Goal: Task Accomplishment & Management: Manage account settings

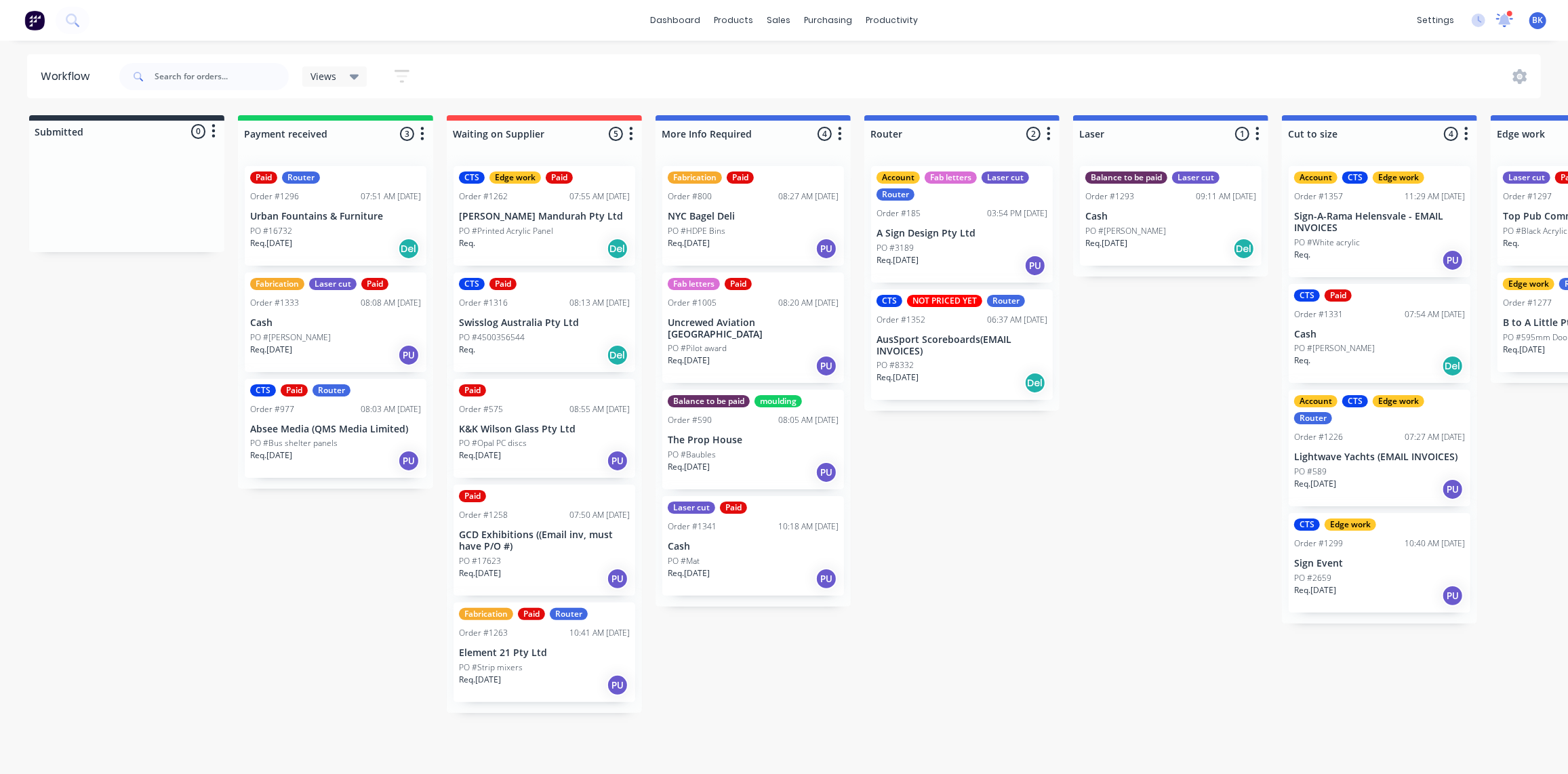
click at [1504, 19] on icon at bounding box center [1504, 18] width 13 height 13
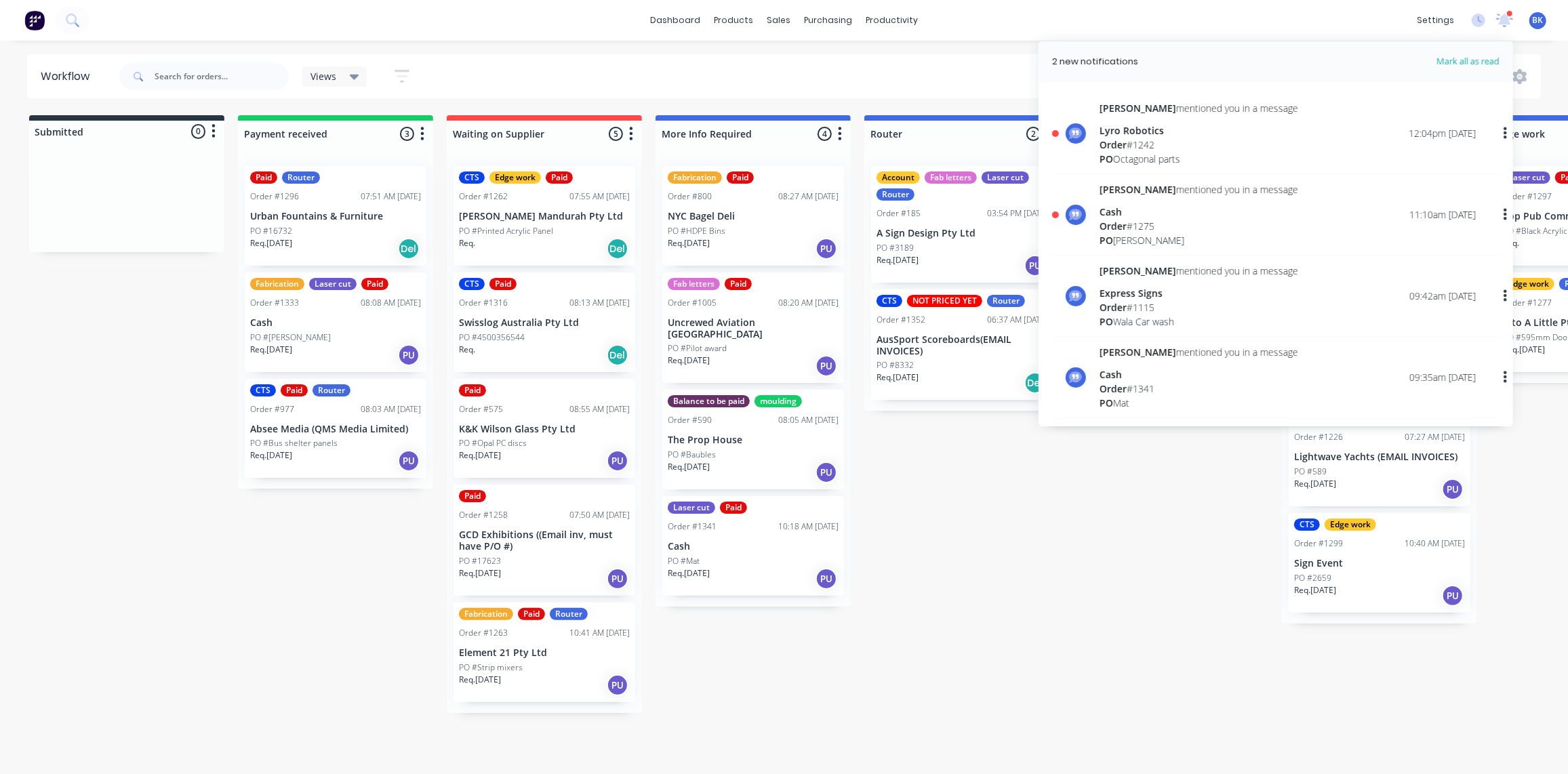
click at [1112, 219] on span "Order" at bounding box center [1113, 225] width 27 height 13
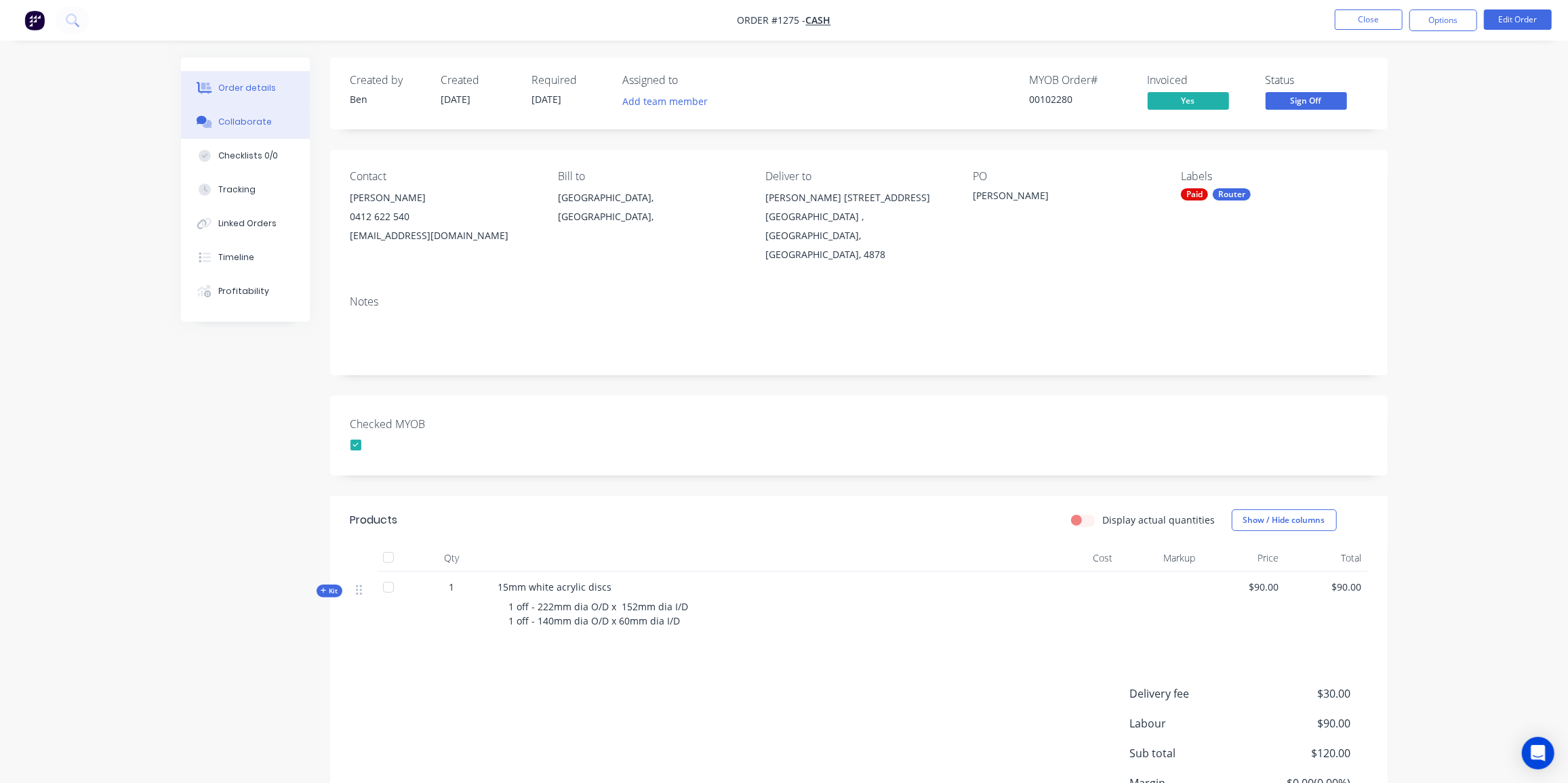
click at [257, 130] on button "Collaborate" at bounding box center [246, 121] width 129 height 34
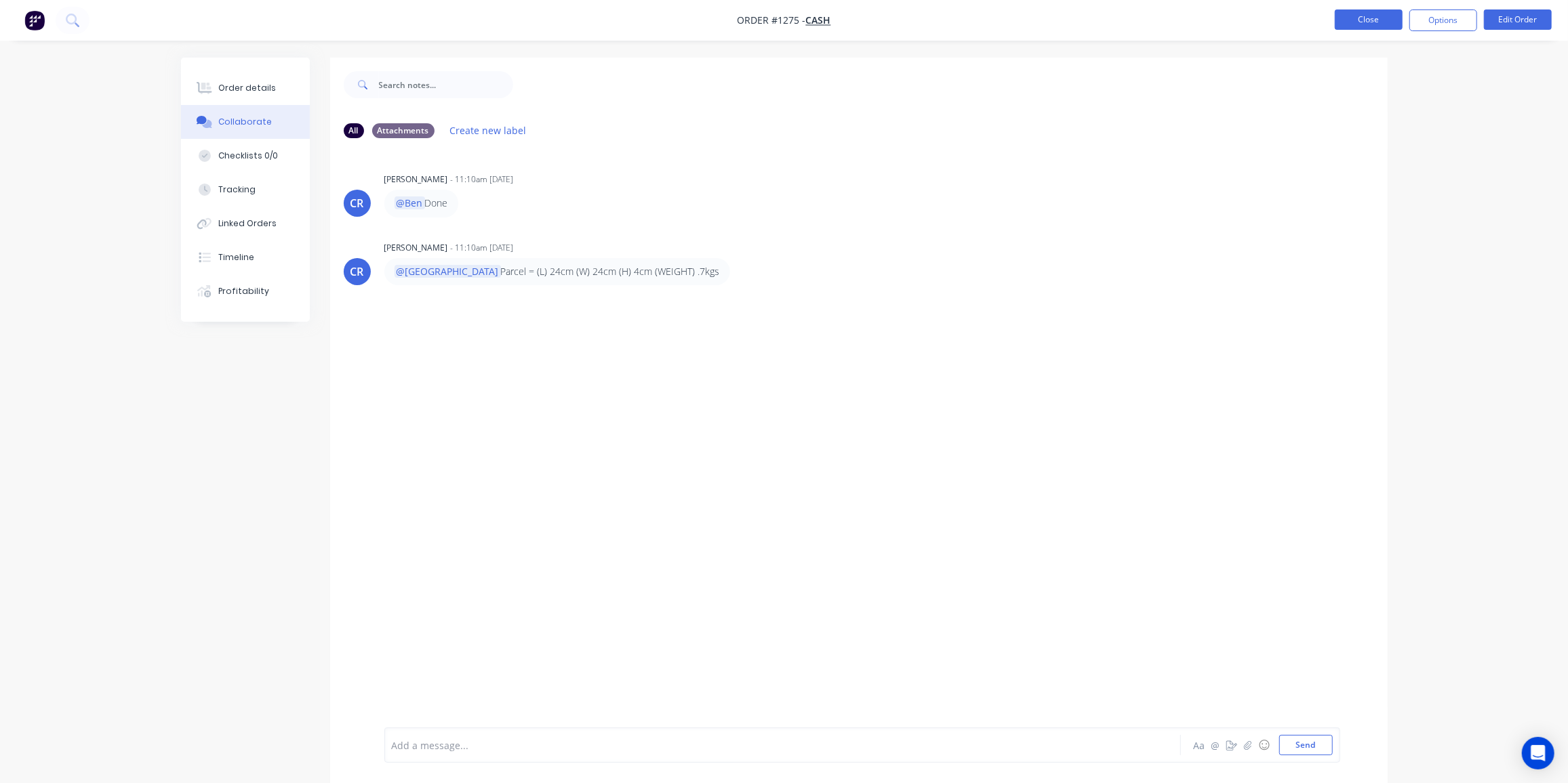
click at [1389, 22] on button "Close" at bounding box center [1368, 19] width 68 height 20
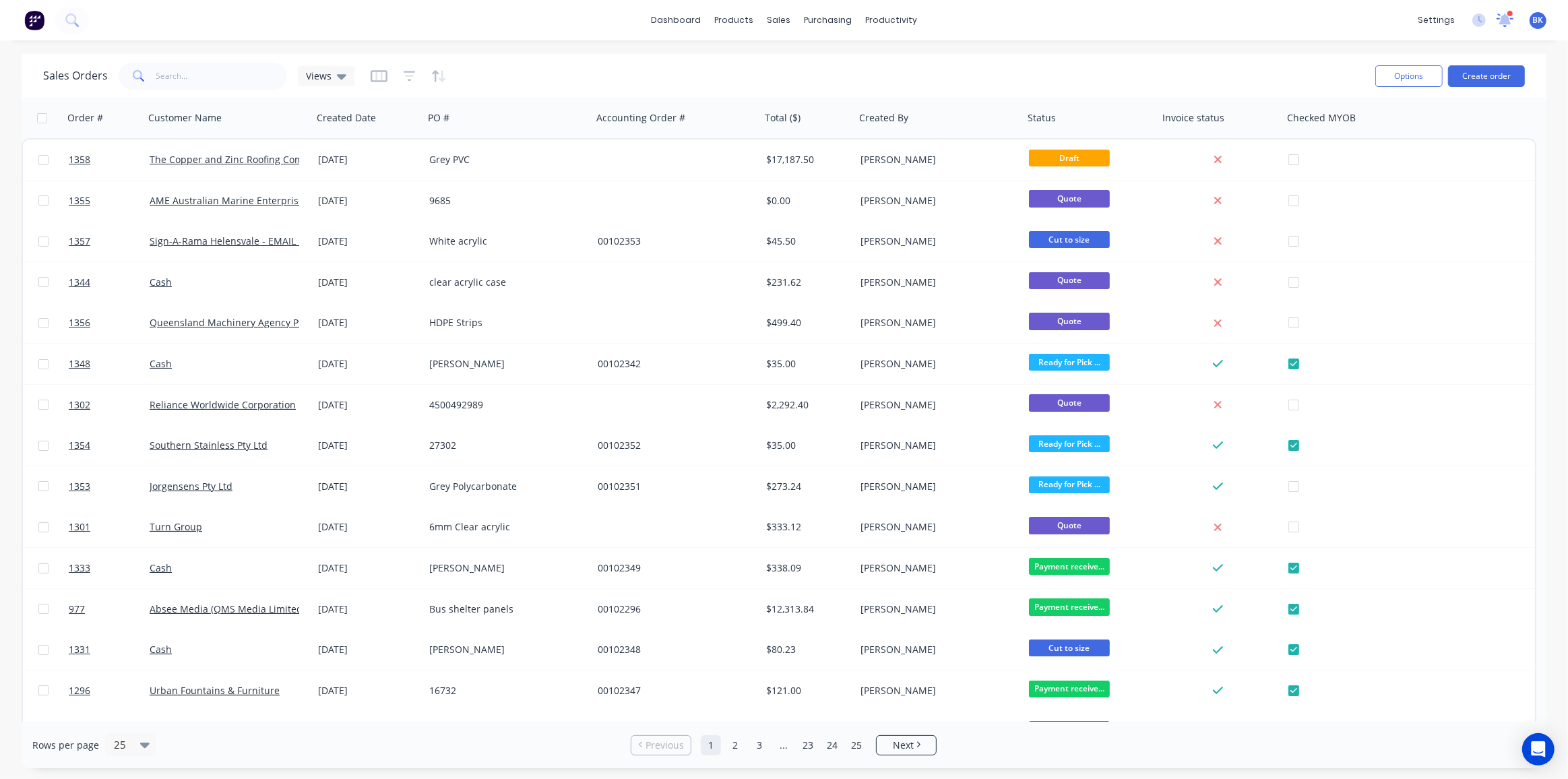
click at [1503, 18] on icon at bounding box center [1505, 18] width 12 height 11
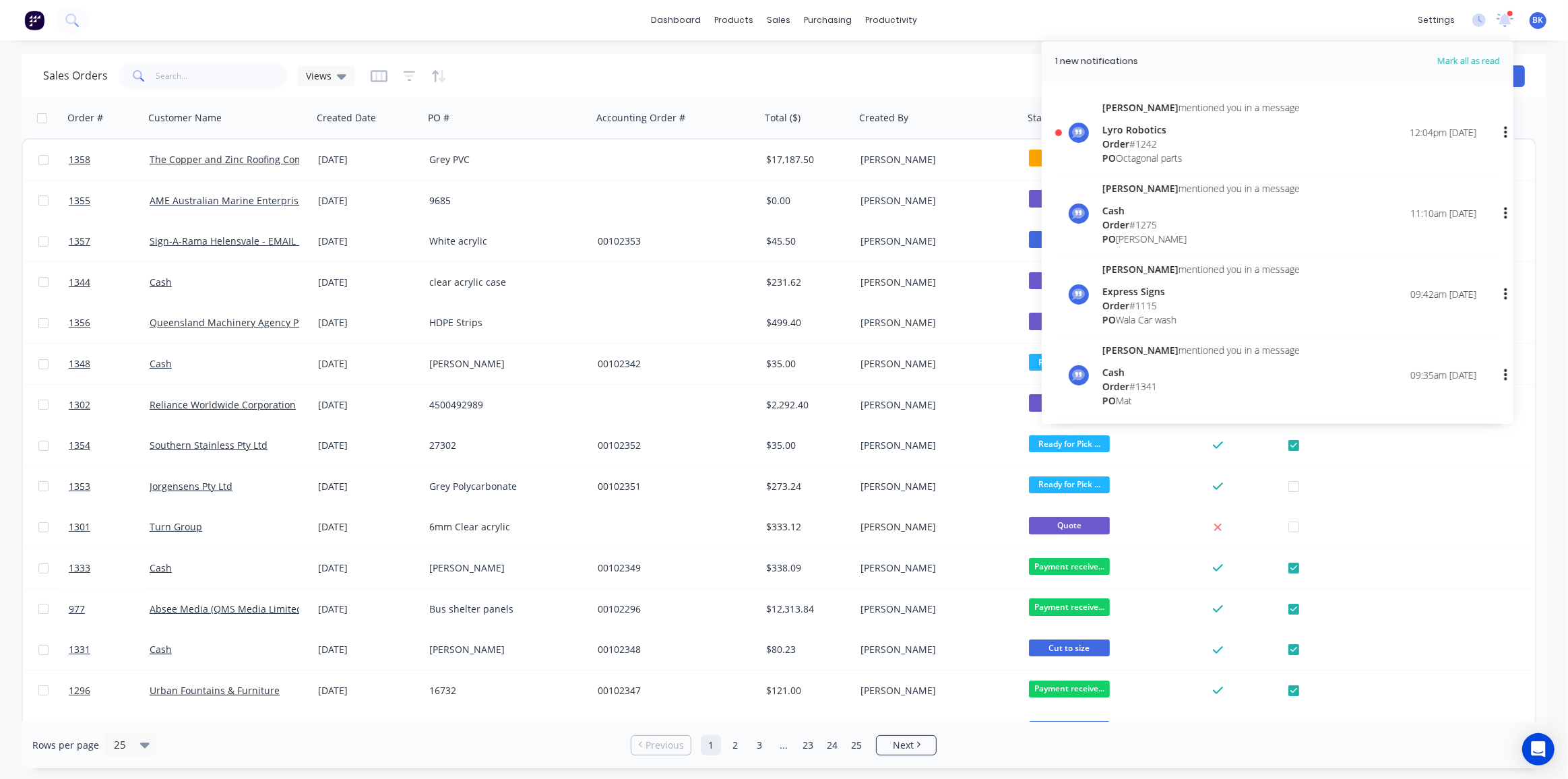
click at [1179, 131] on div "Lyro Robotics" at bounding box center [1201, 130] width 197 height 14
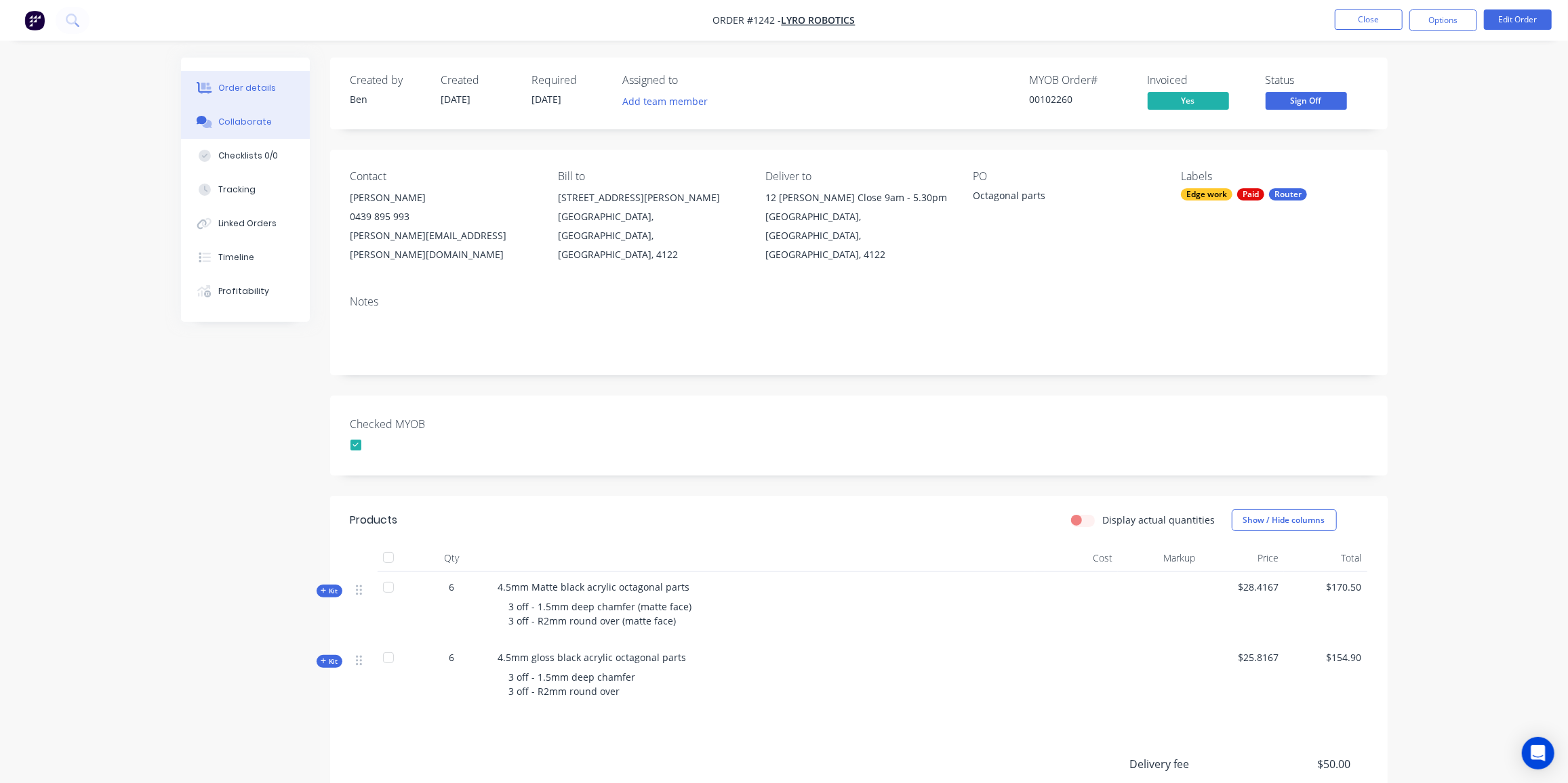
click at [258, 120] on div "Collaborate" at bounding box center [245, 122] width 54 height 12
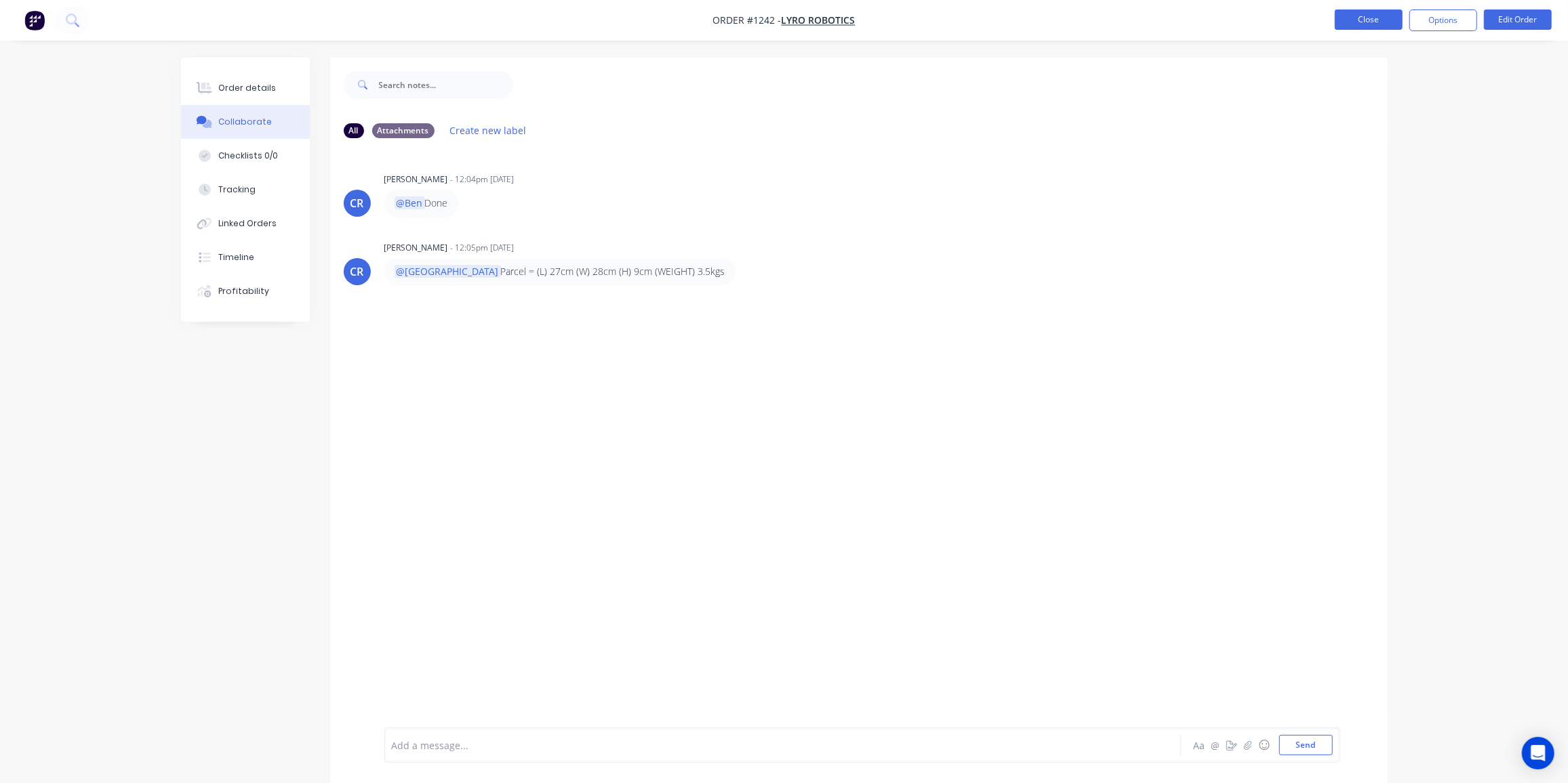
click at [1374, 19] on button "Close" at bounding box center [1368, 19] width 68 height 20
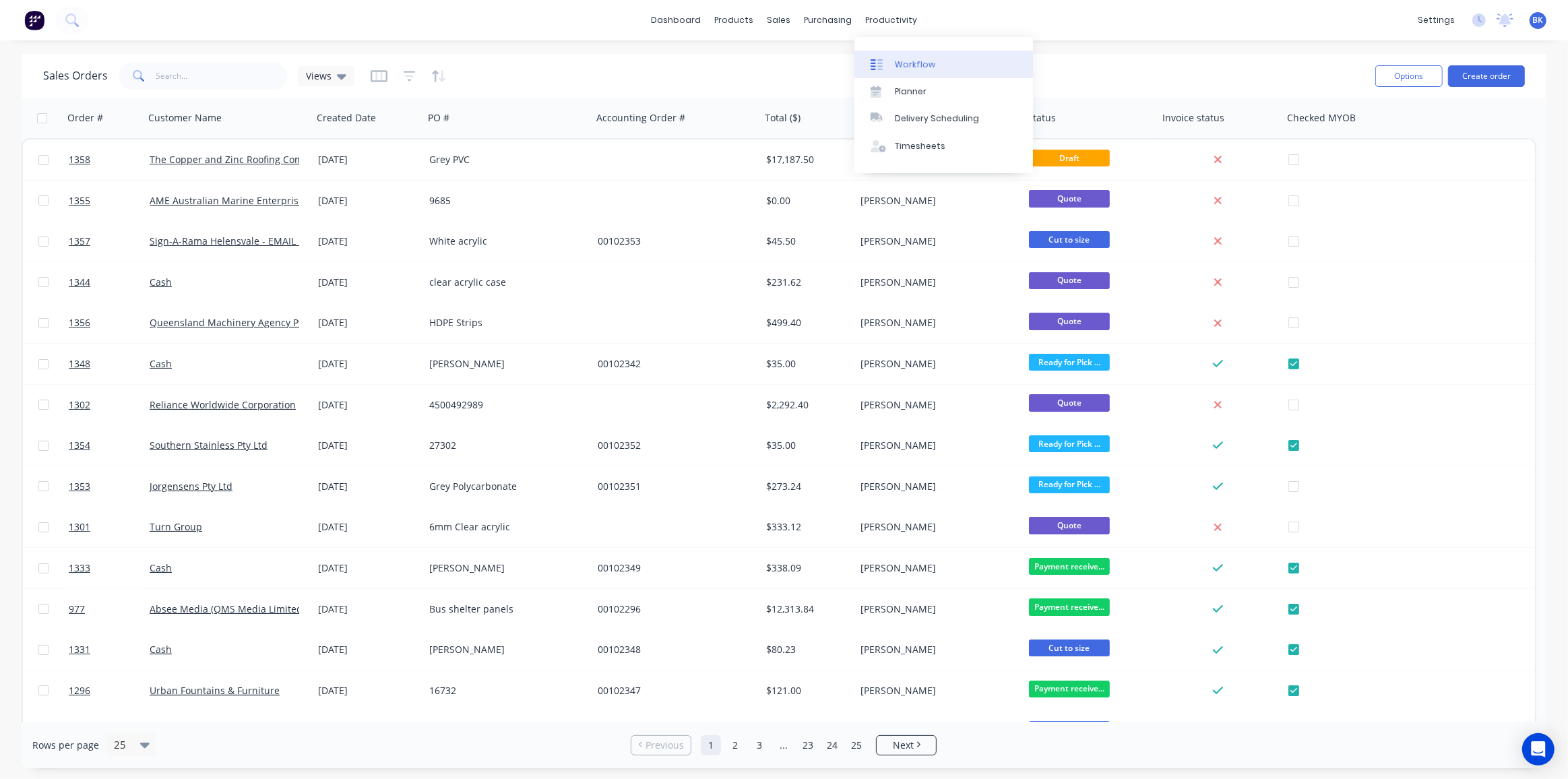
click at [928, 63] on div "Workflow" at bounding box center [915, 65] width 40 height 12
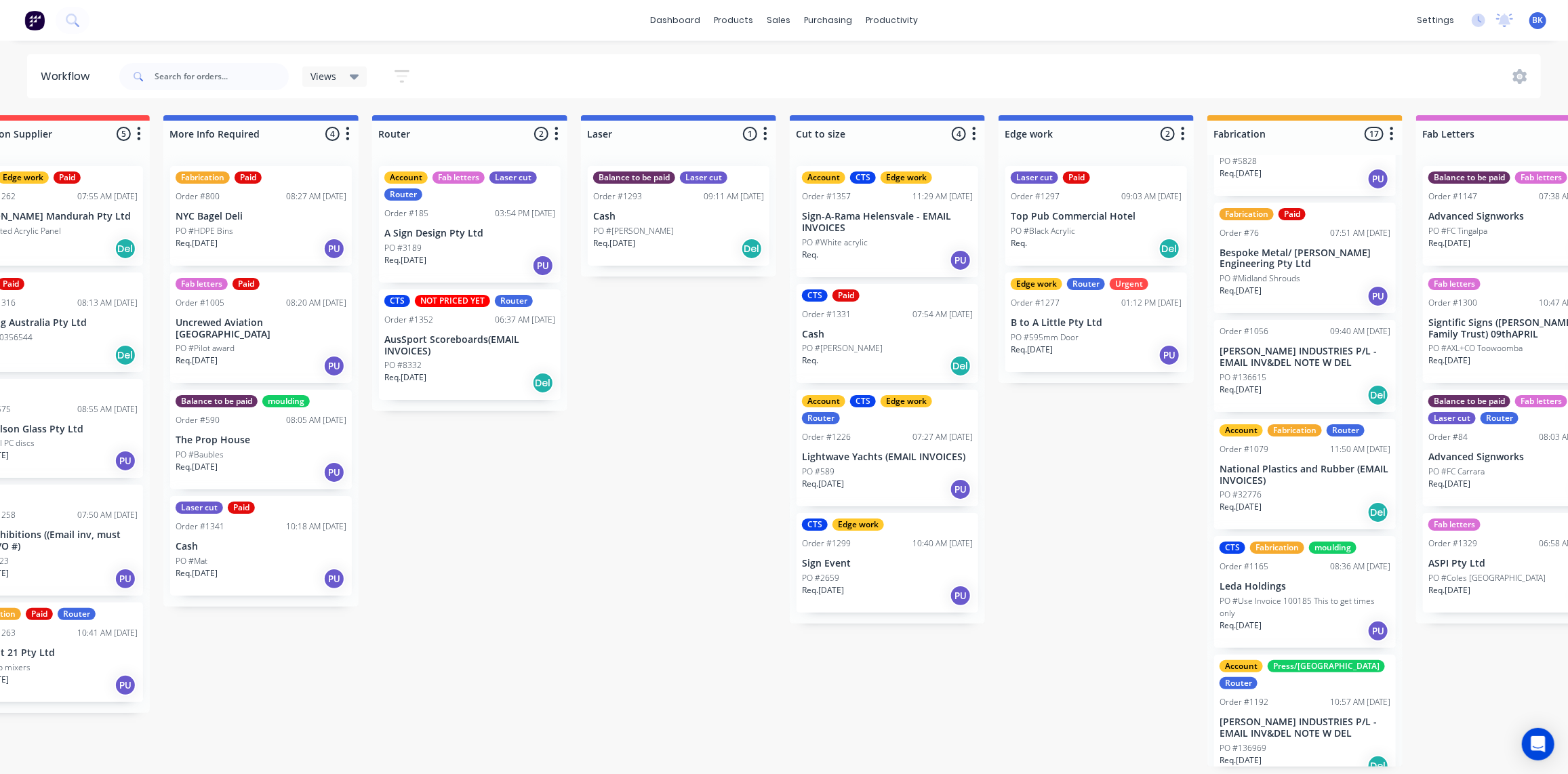
scroll to position [308, 0]
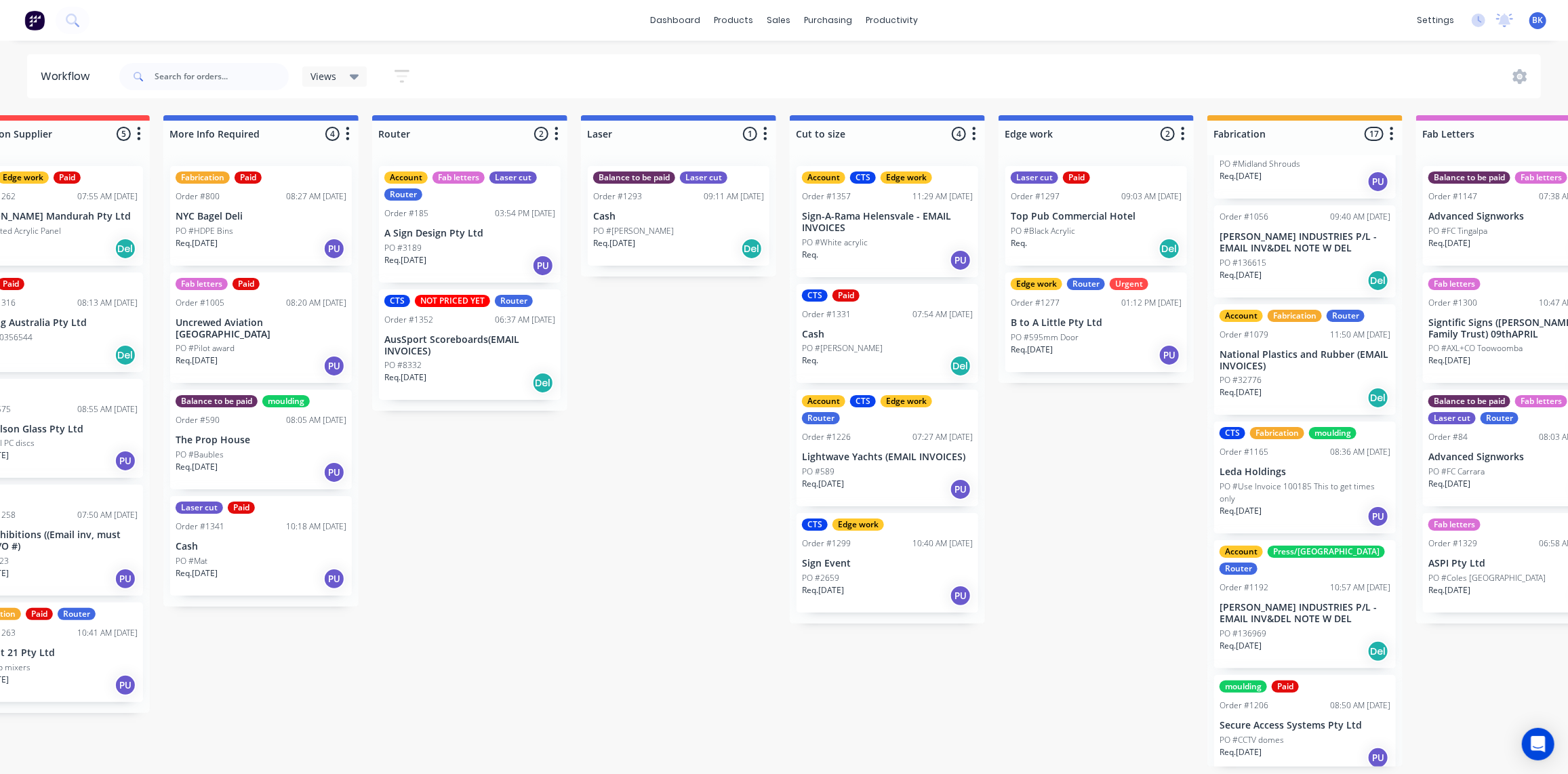
click at [1304, 269] on div "Req. [DATE] Del" at bounding box center [1304, 280] width 171 height 23
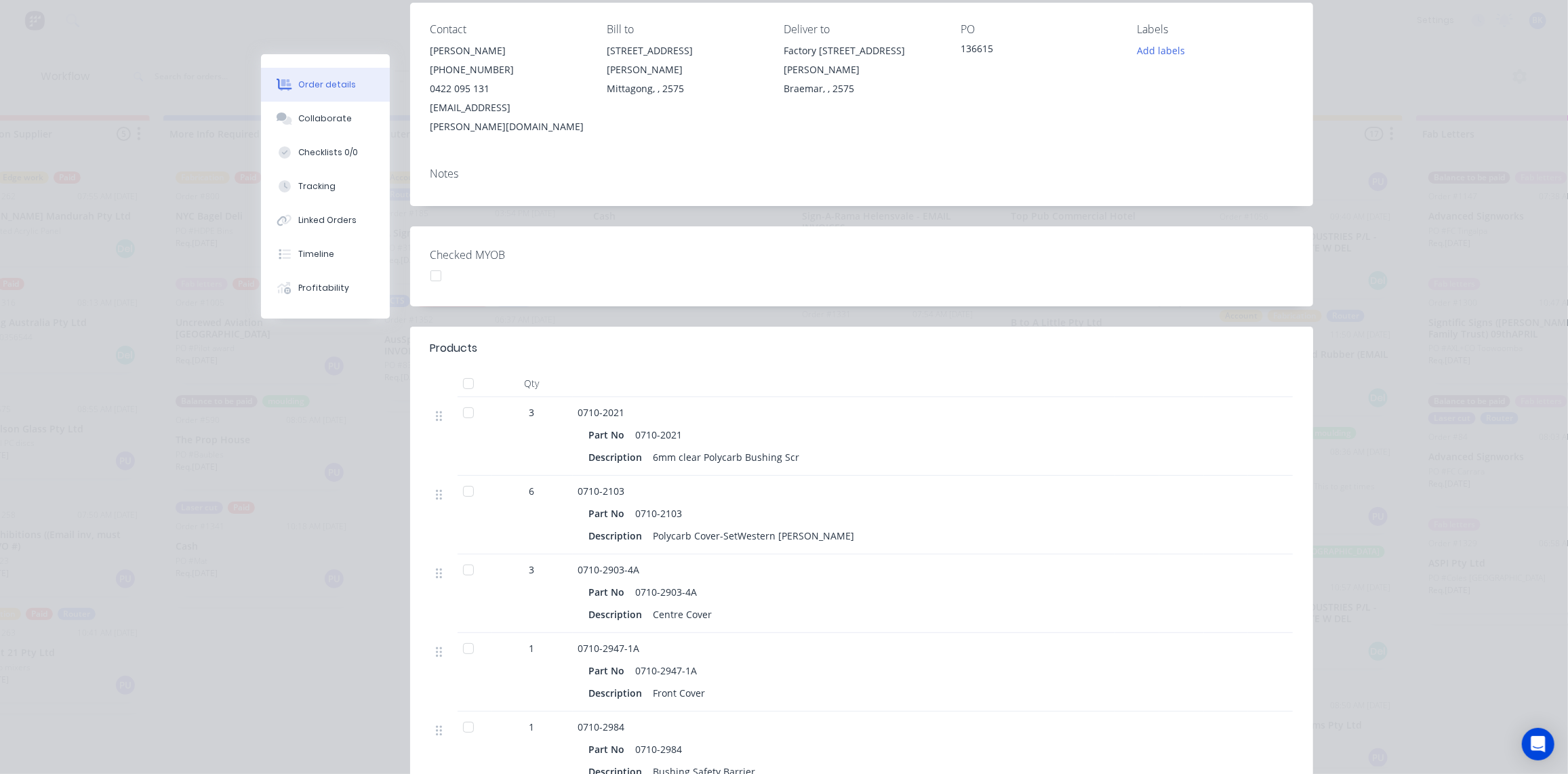
scroll to position [0, 0]
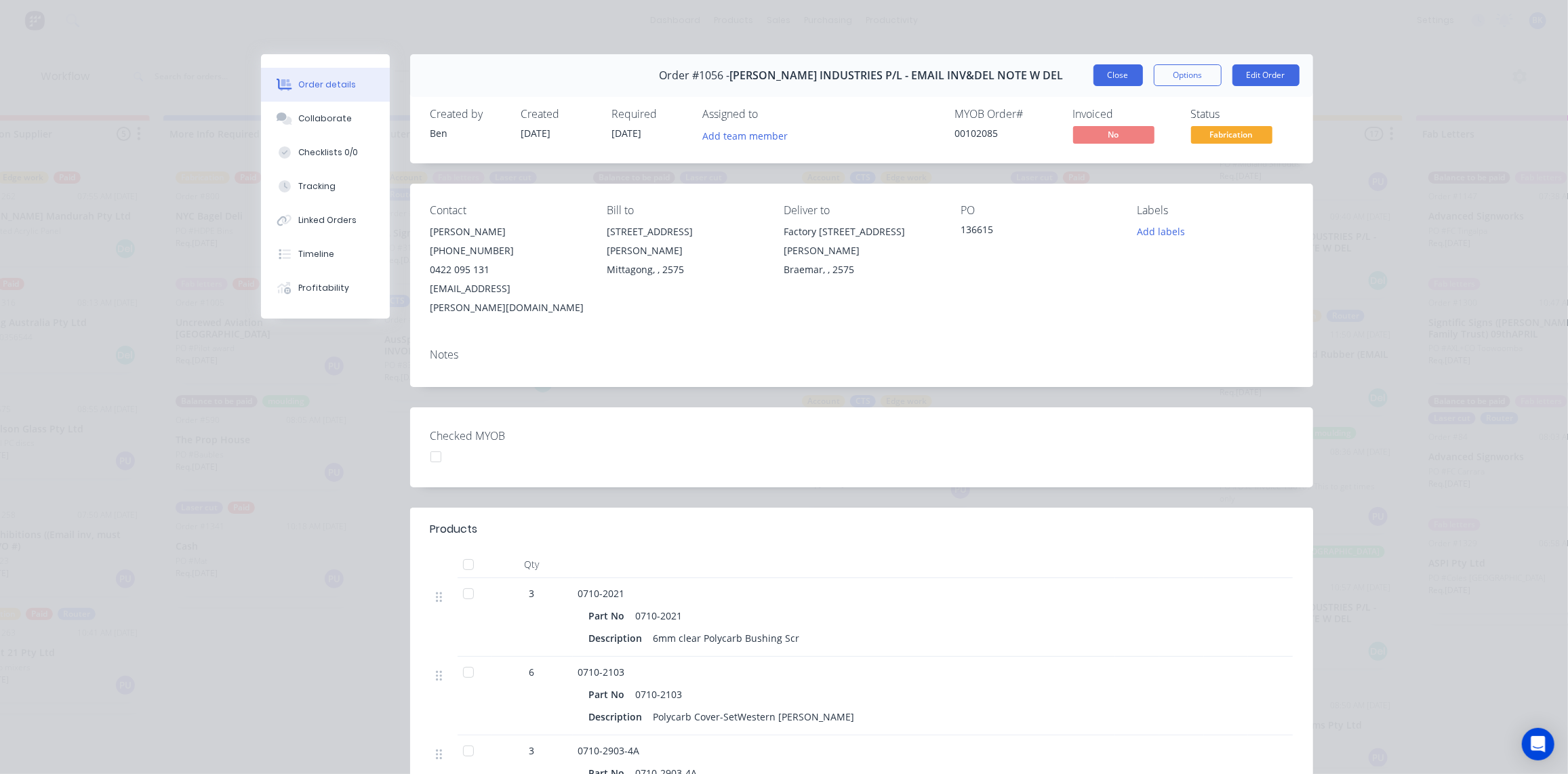
click at [1119, 70] on button "Close" at bounding box center [1118, 75] width 49 height 22
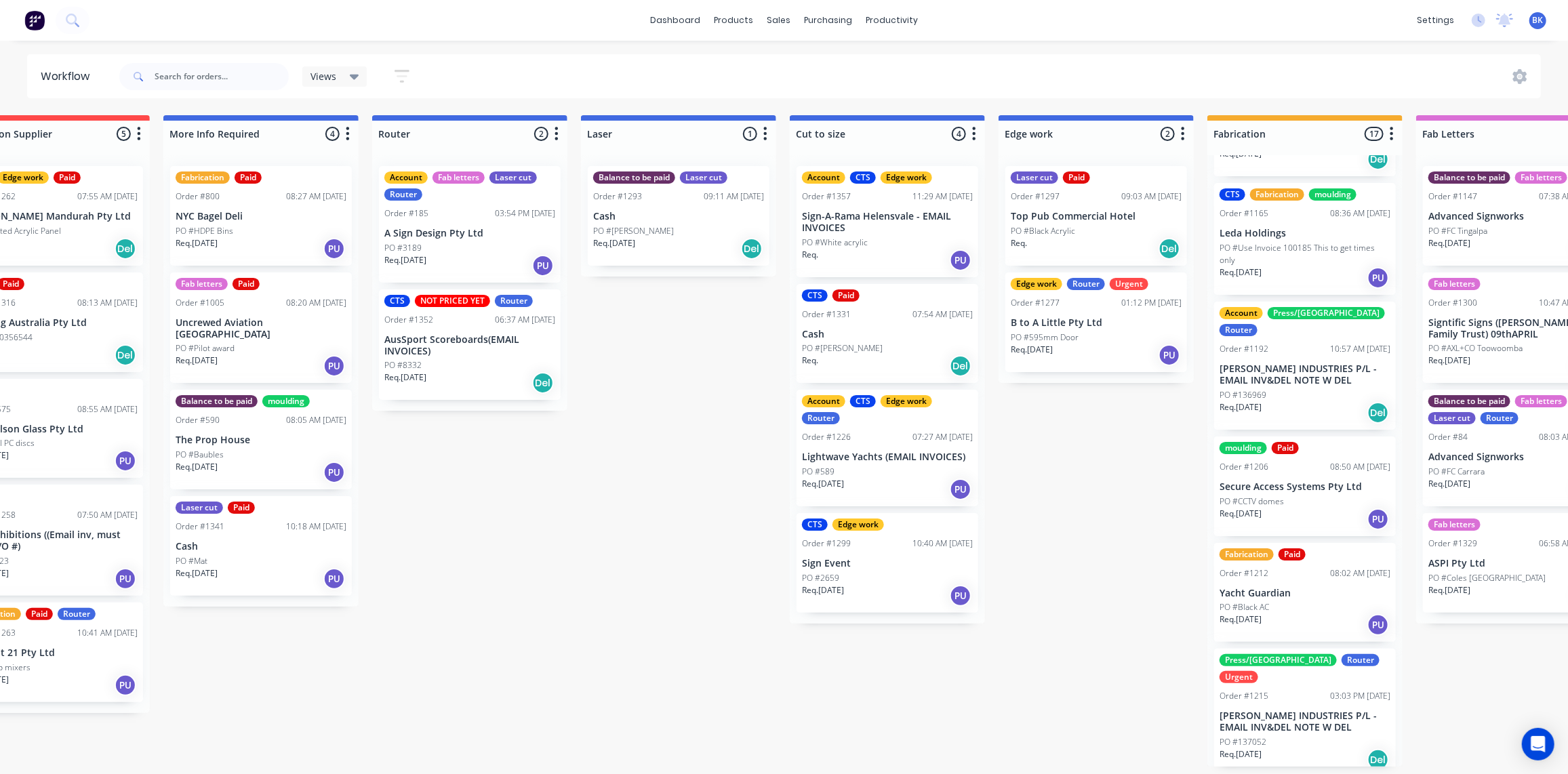
scroll to position [616, 0]
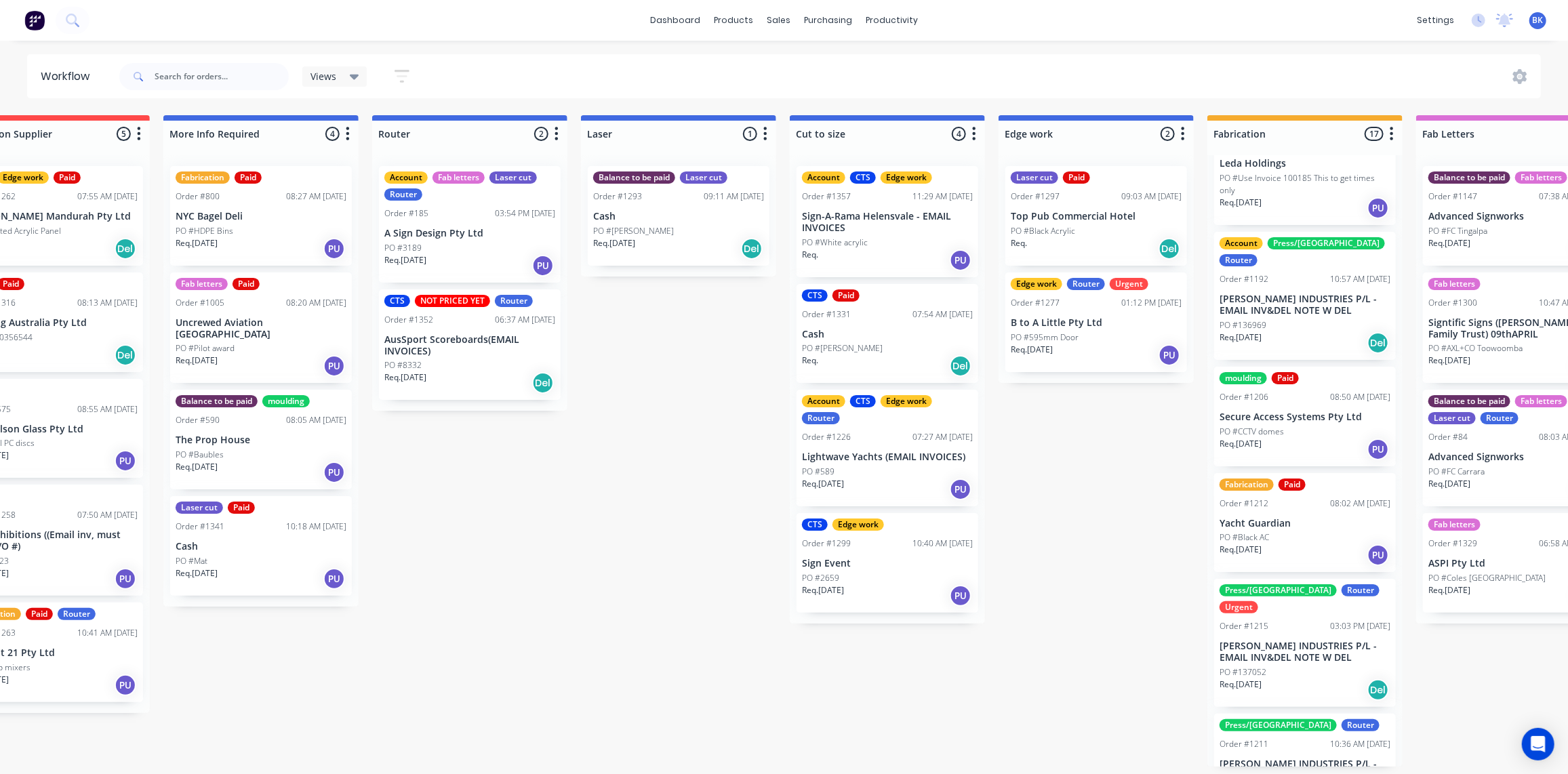
click at [1301, 319] on div "PO #136969" at bounding box center [1304, 325] width 171 height 12
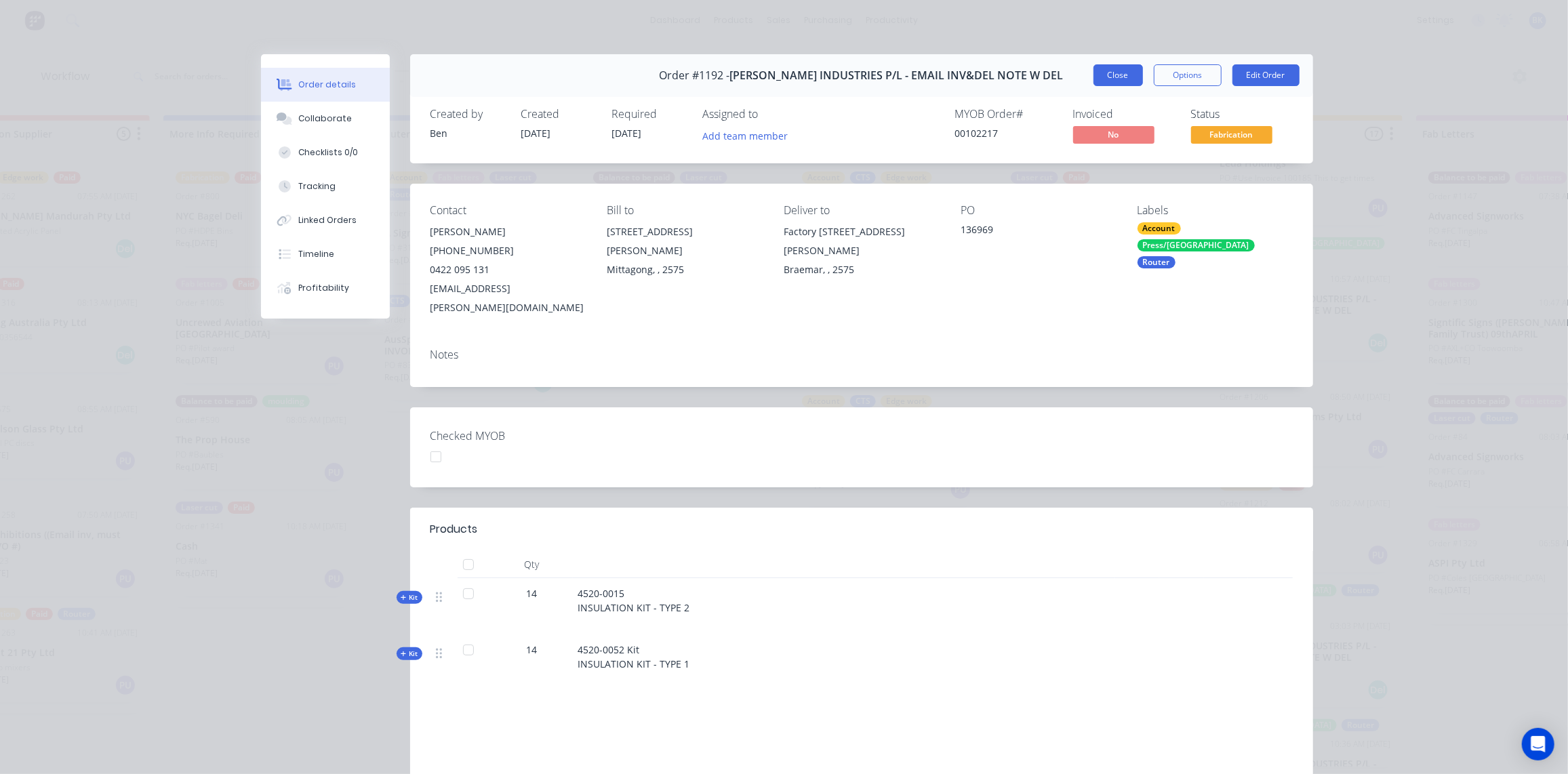
click at [1103, 75] on button "Close" at bounding box center [1118, 75] width 49 height 22
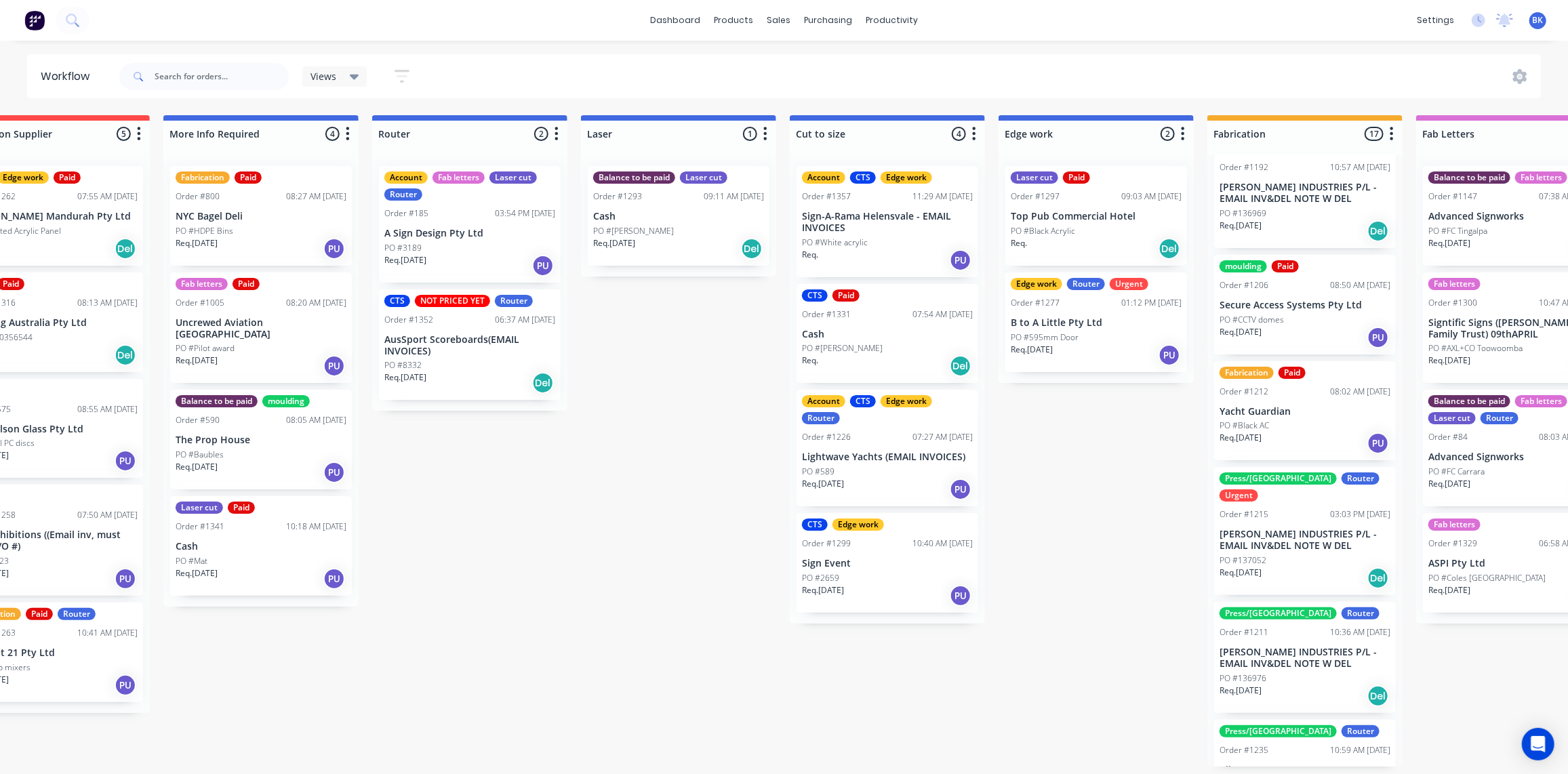
scroll to position [739, 0]
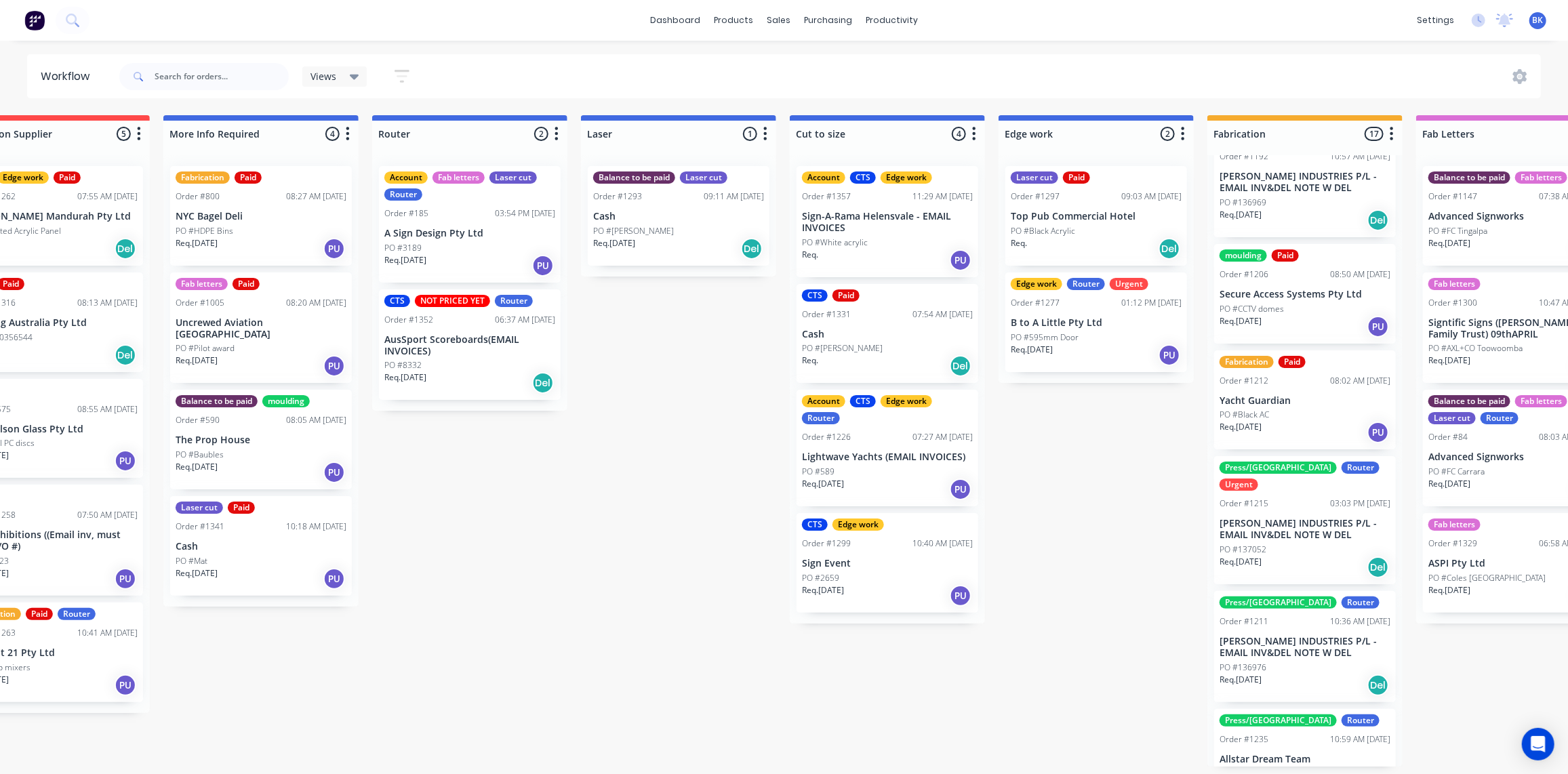
click at [1296, 543] on div "PO #137052" at bounding box center [1304, 549] width 171 height 12
